Goal: Book appointment/travel/reservation

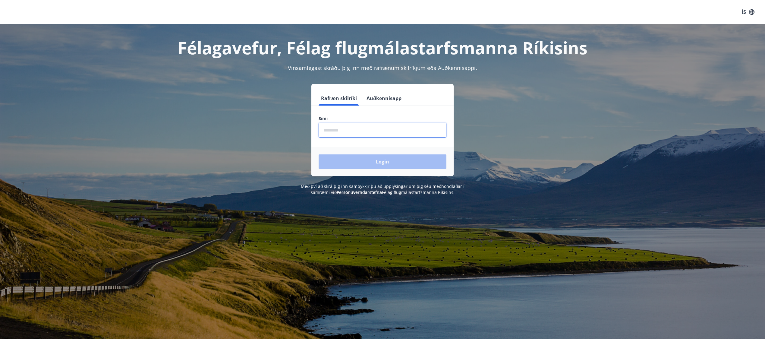
click at [351, 129] on input "phone" at bounding box center [383, 130] width 128 height 15
type input "********"
click at [319, 154] on button "Login" at bounding box center [383, 161] width 128 height 14
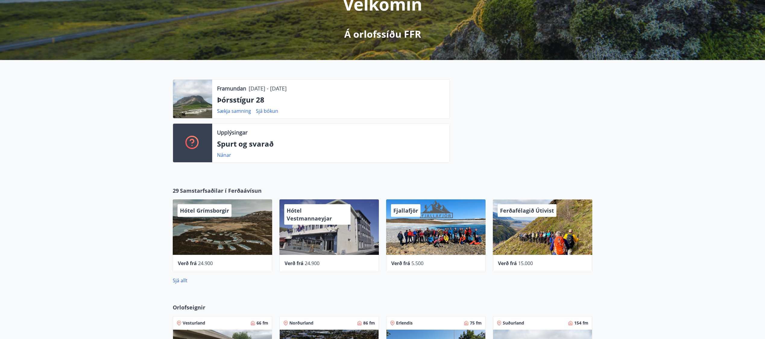
scroll to position [241, 0]
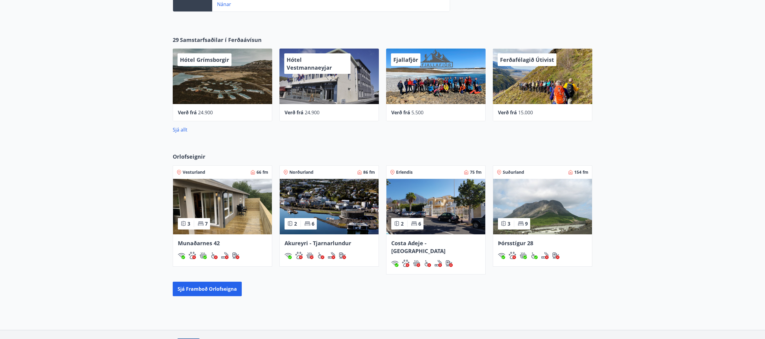
click at [530, 207] on img at bounding box center [542, 206] width 99 height 55
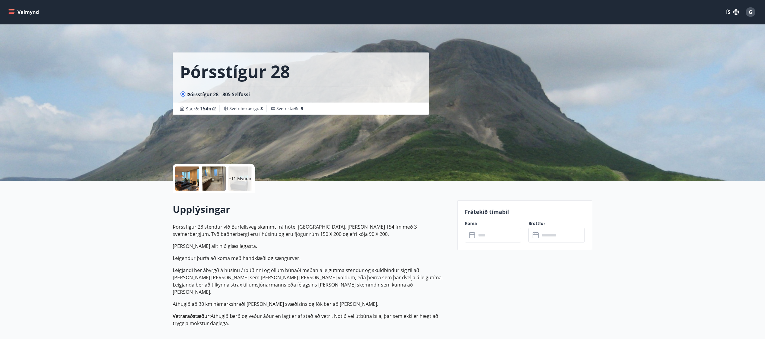
click at [506, 237] on input "text" at bounding box center [498, 235] width 45 height 15
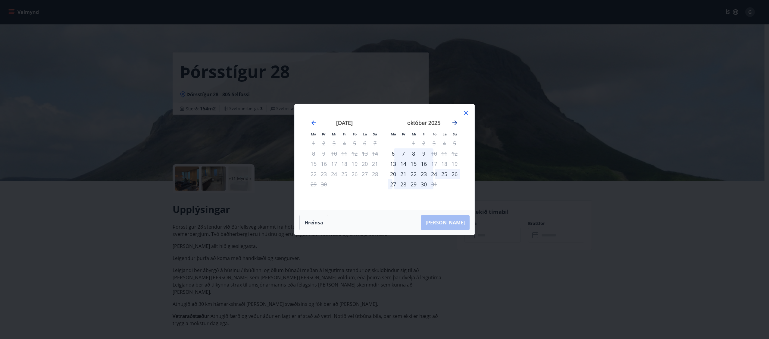
click at [456, 122] on icon "Move forward to switch to the next month." at bounding box center [455, 122] width 5 height 5
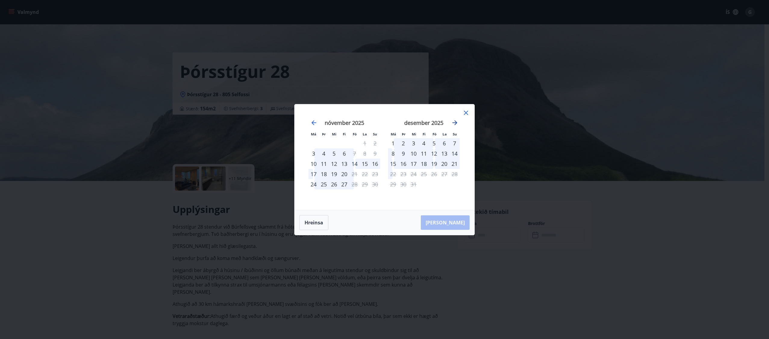
click at [456, 122] on icon "Move forward to switch to the next month." at bounding box center [455, 122] width 5 height 5
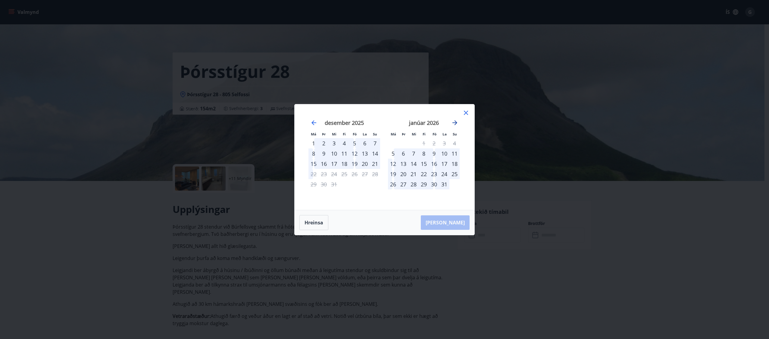
click at [456, 122] on icon "Move forward to switch to the next month." at bounding box center [455, 122] width 5 height 5
click at [456, 122] on icon "Move forward to switch to the next month." at bounding box center [454, 122] width 7 height 7
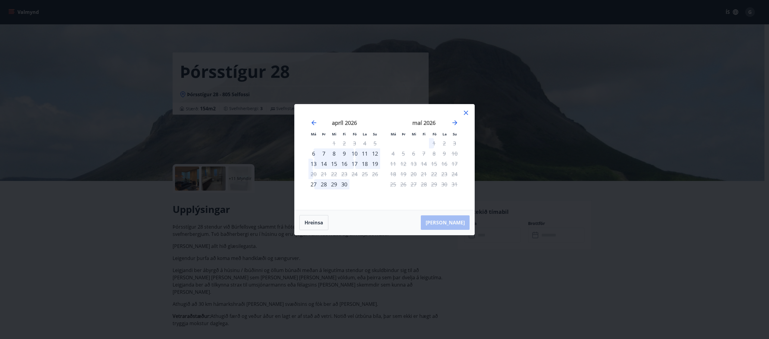
click at [466, 112] on icon at bounding box center [466, 112] width 1 height 1
